Goal: Task Accomplishment & Management: Complete application form

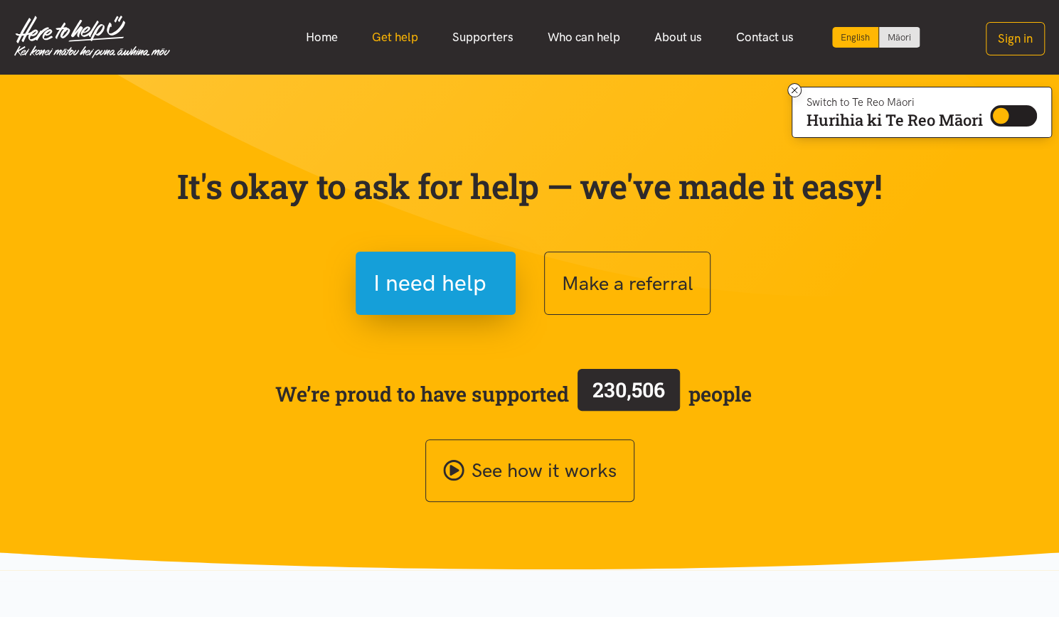
click at [400, 41] on link "Get help" at bounding box center [395, 37] width 80 height 31
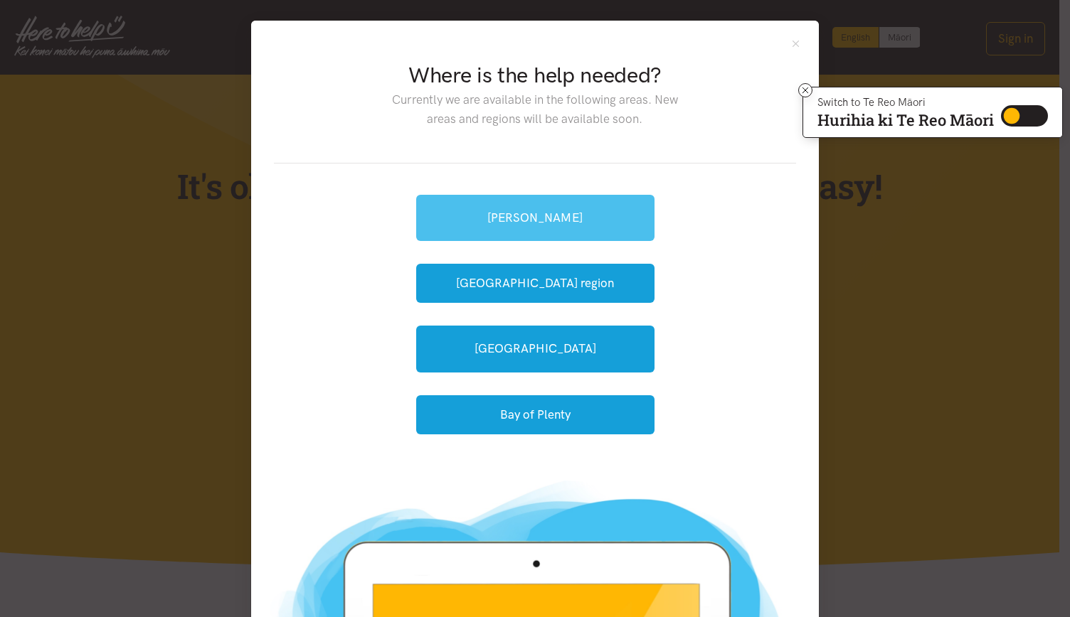
click at [549, 216] on link "[PERSON_NAME]" at bounding box center [535, 218] width 238 height 46
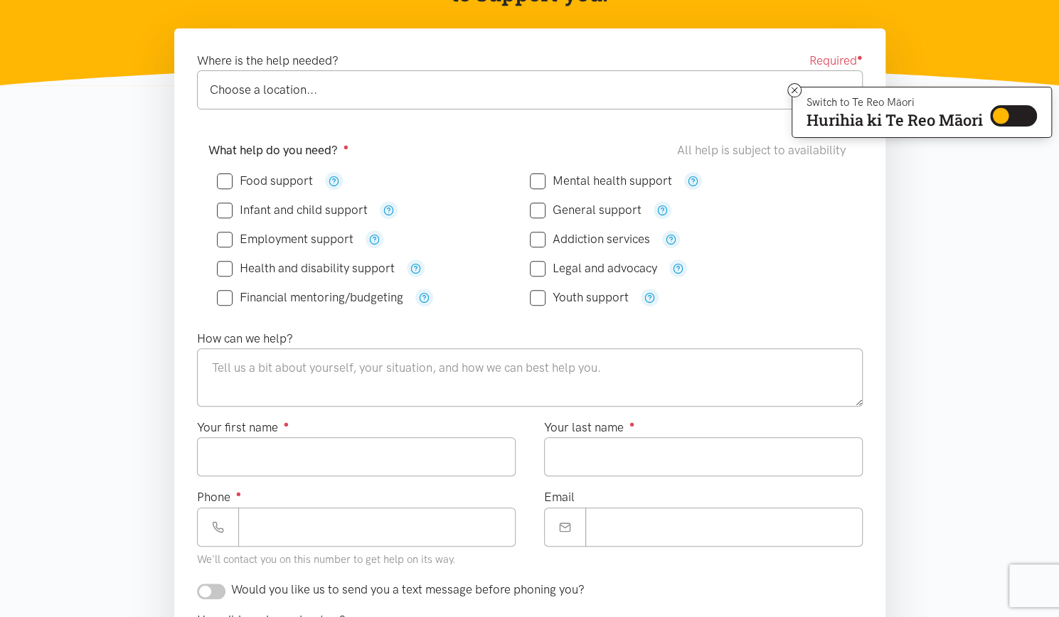
scroll to position [221, 0]
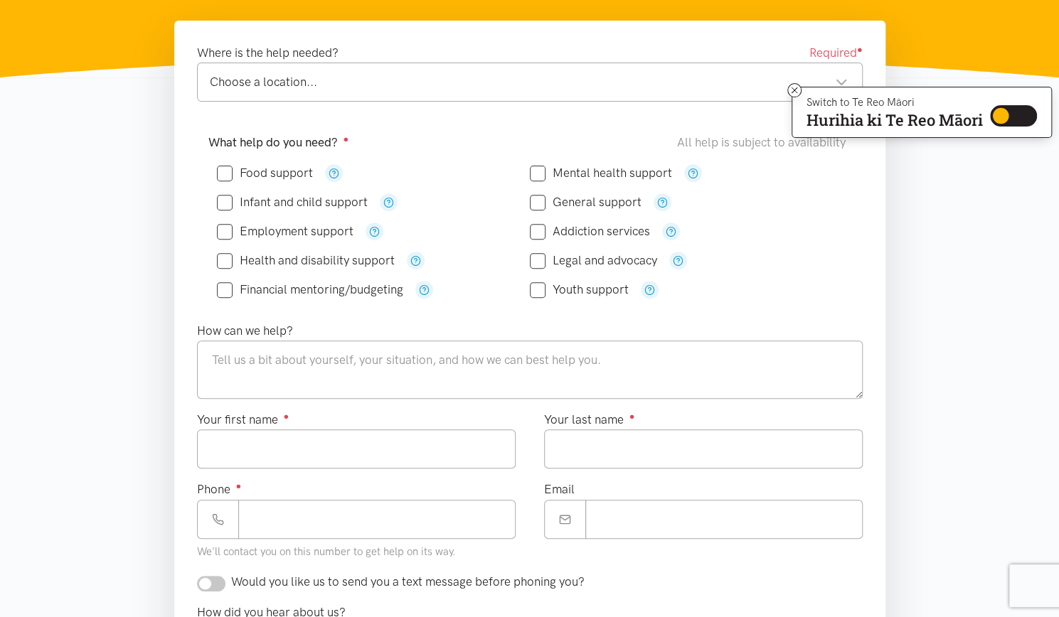
click at [228, 167] on input "Food support" at bounding box center [265, 173] width 96 height 12
checkbox input "true"
click at [224, 292] on input "Financial mentoring/budgeting" at bounding box center [310, 290] width 186 height 12
checkbox input "true"
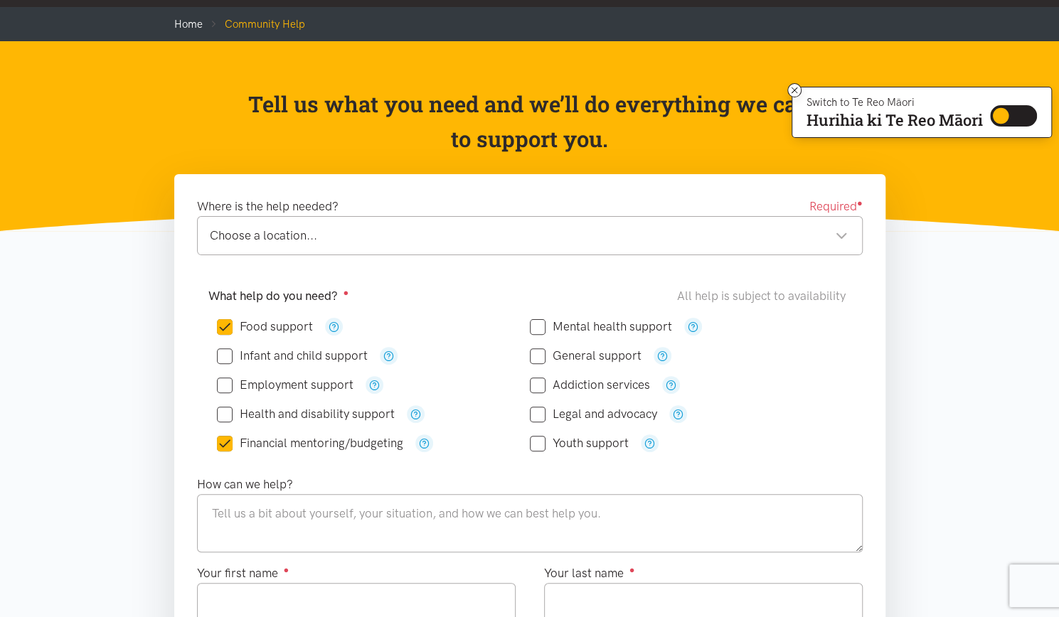
scroll to position [0, 0]
